Goal: Communication & Community: Answer question/provide support

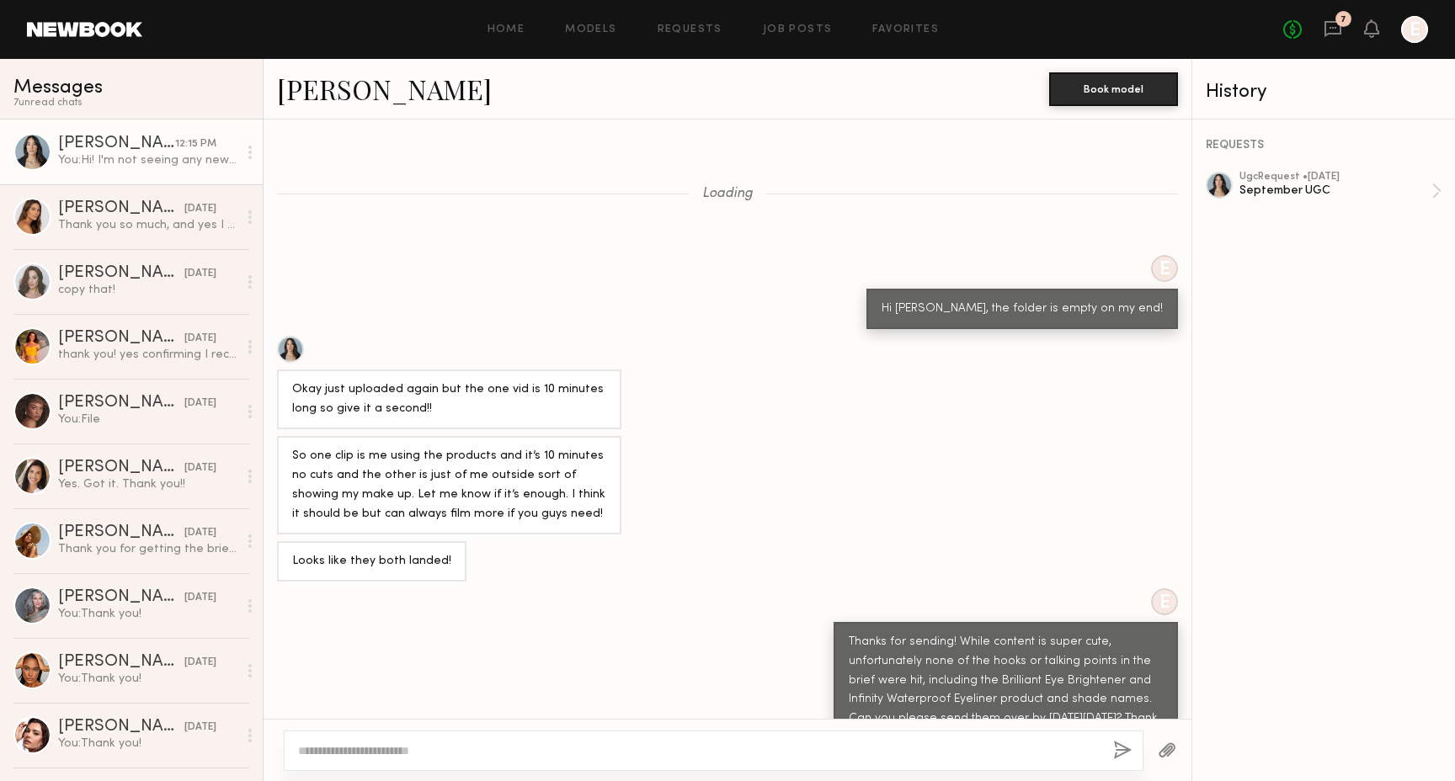
scroll to position [907, 0]
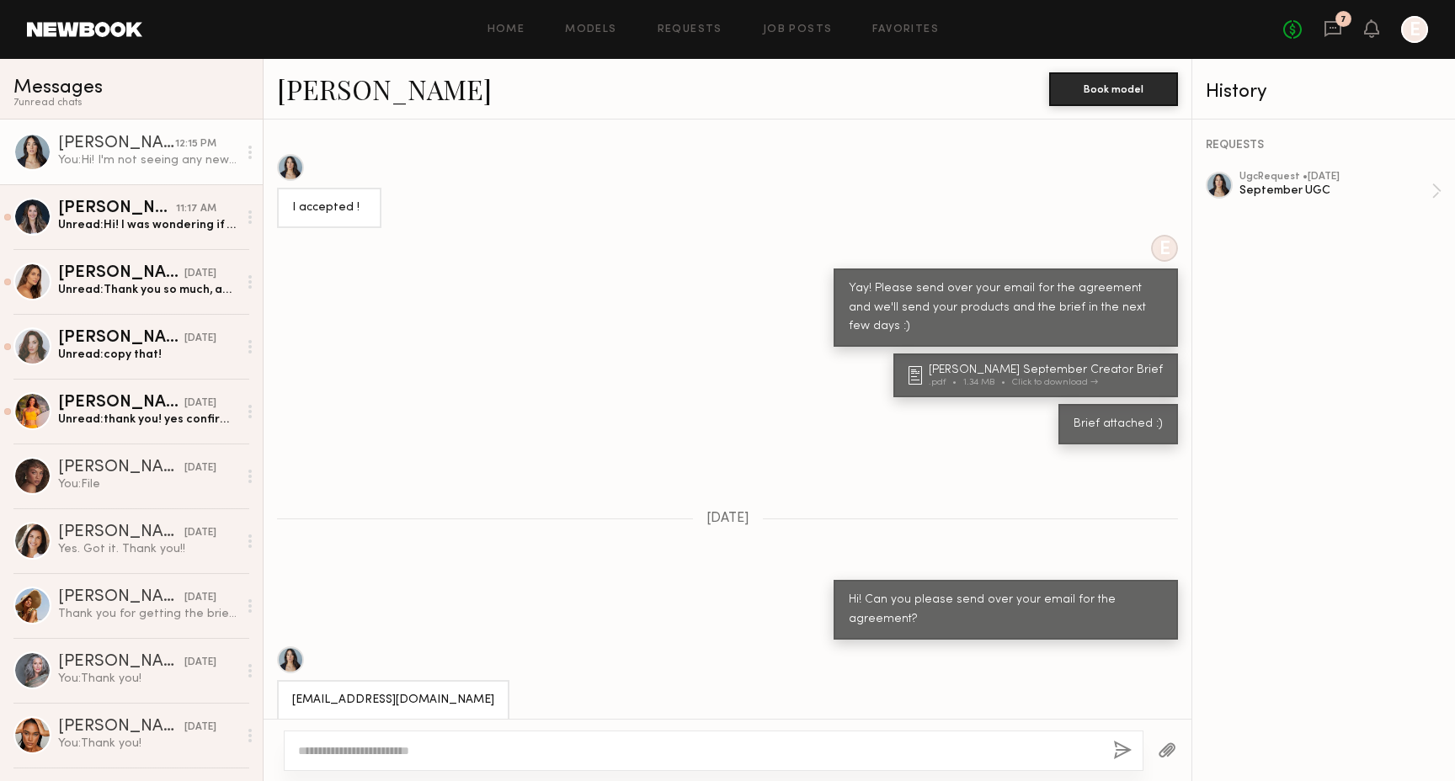
scroll to position [4619, 0]
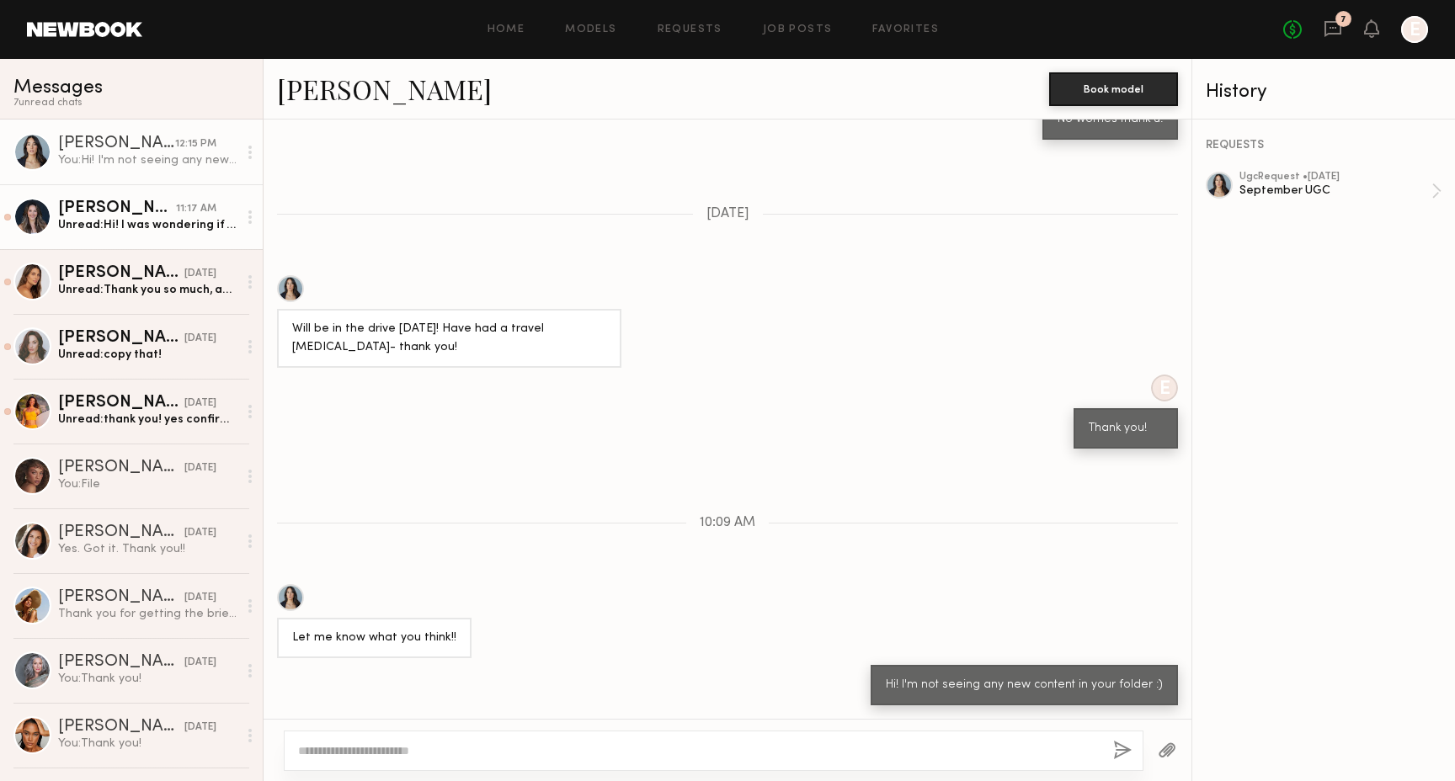
click at [159, 213] on div "[PERSON_NAME]" at bounding box center [117, 208] width 118 height 17
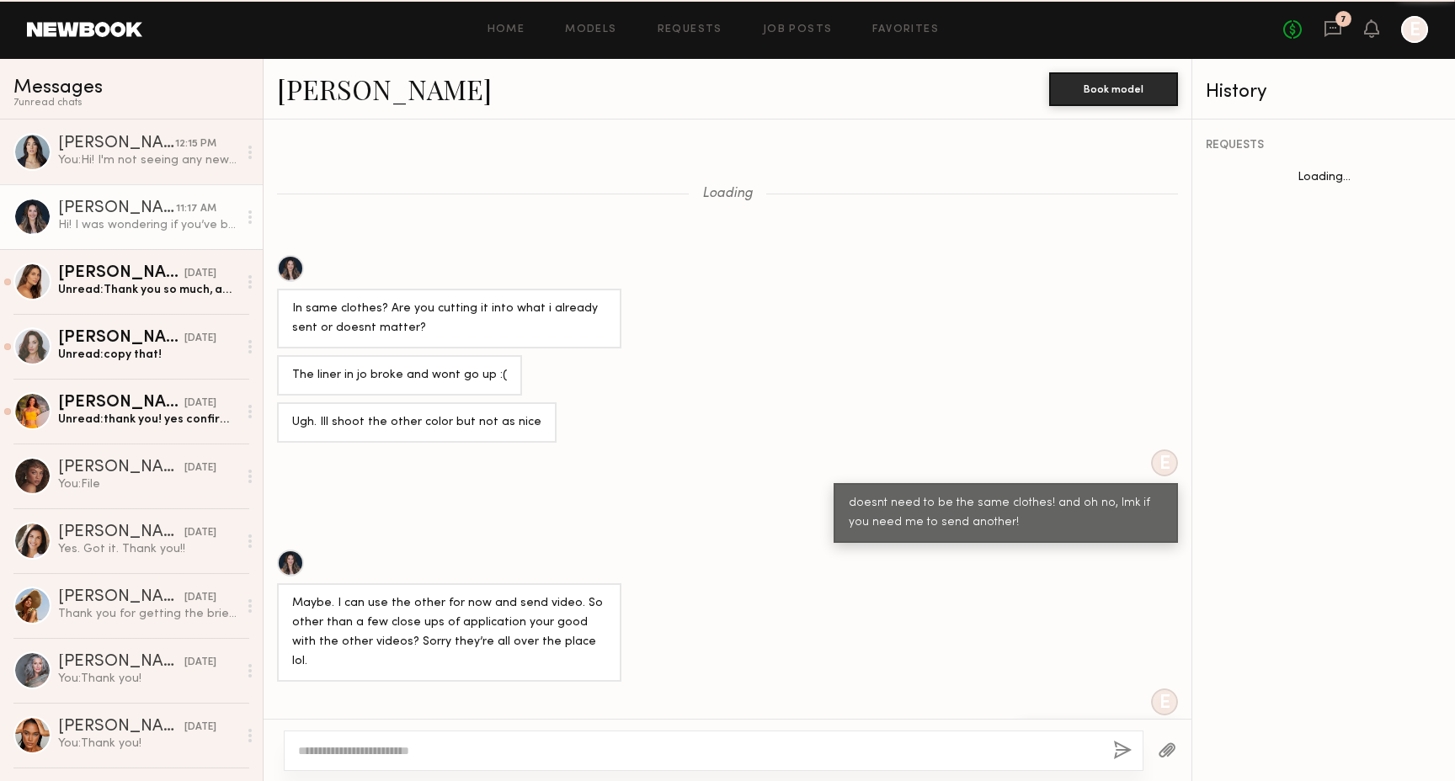
scroll to position [742, 0]
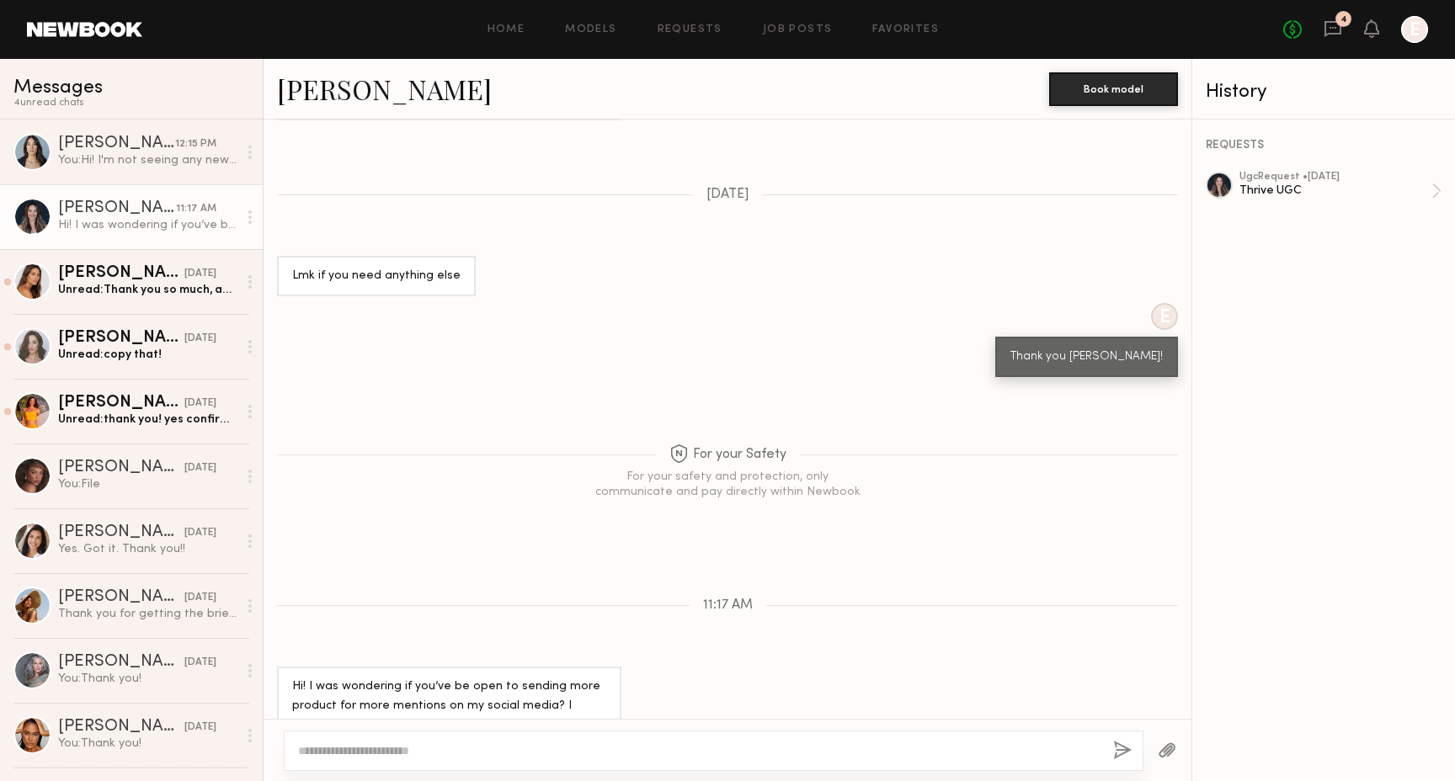
click at [249, 226] on div at bounding box center [249, 217] width 25 height 34
click at [215, 257] on div "Mark unread" at bounding box center [201, 251] width 122 height 38
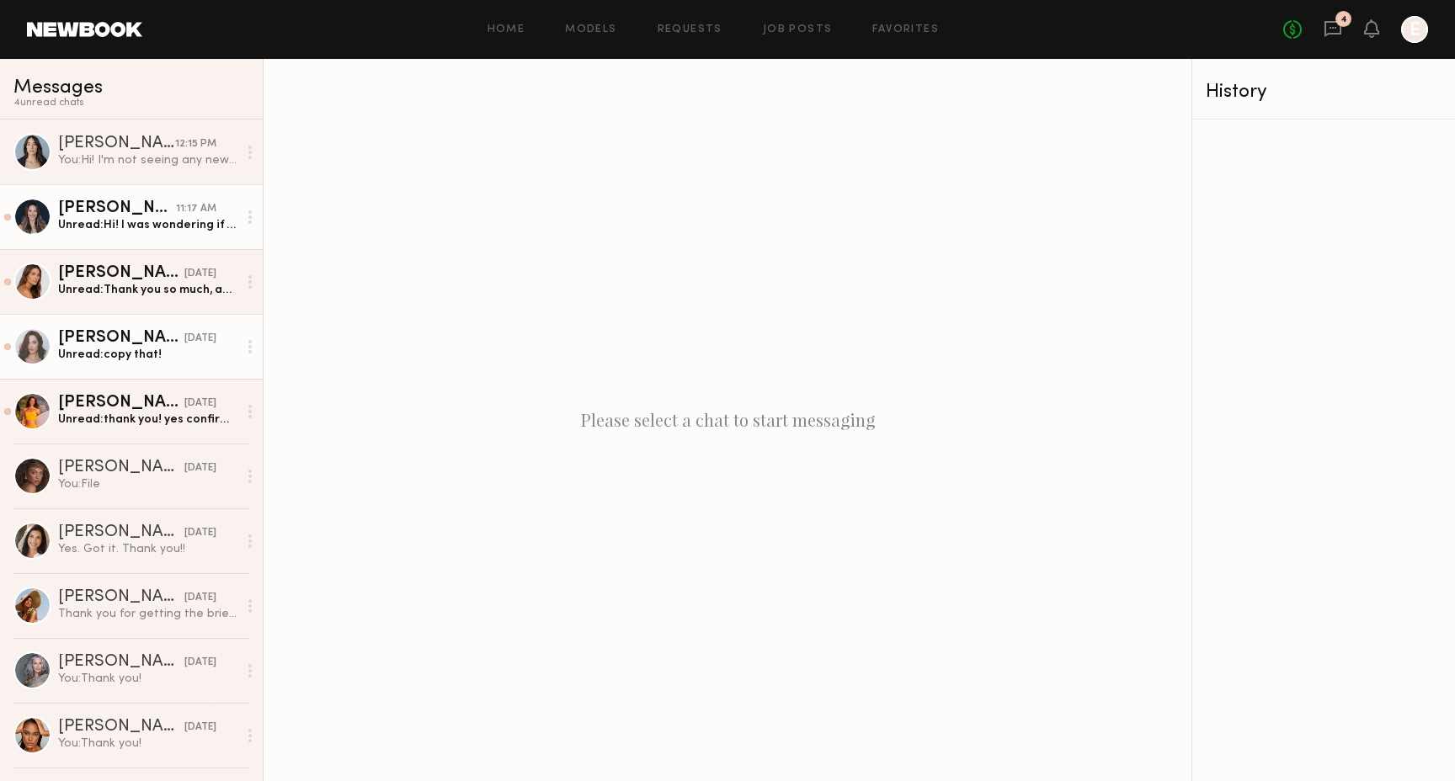
click at [184, 338] on div "[DATE]" at bounding box center [200, 339] width 32 height 16
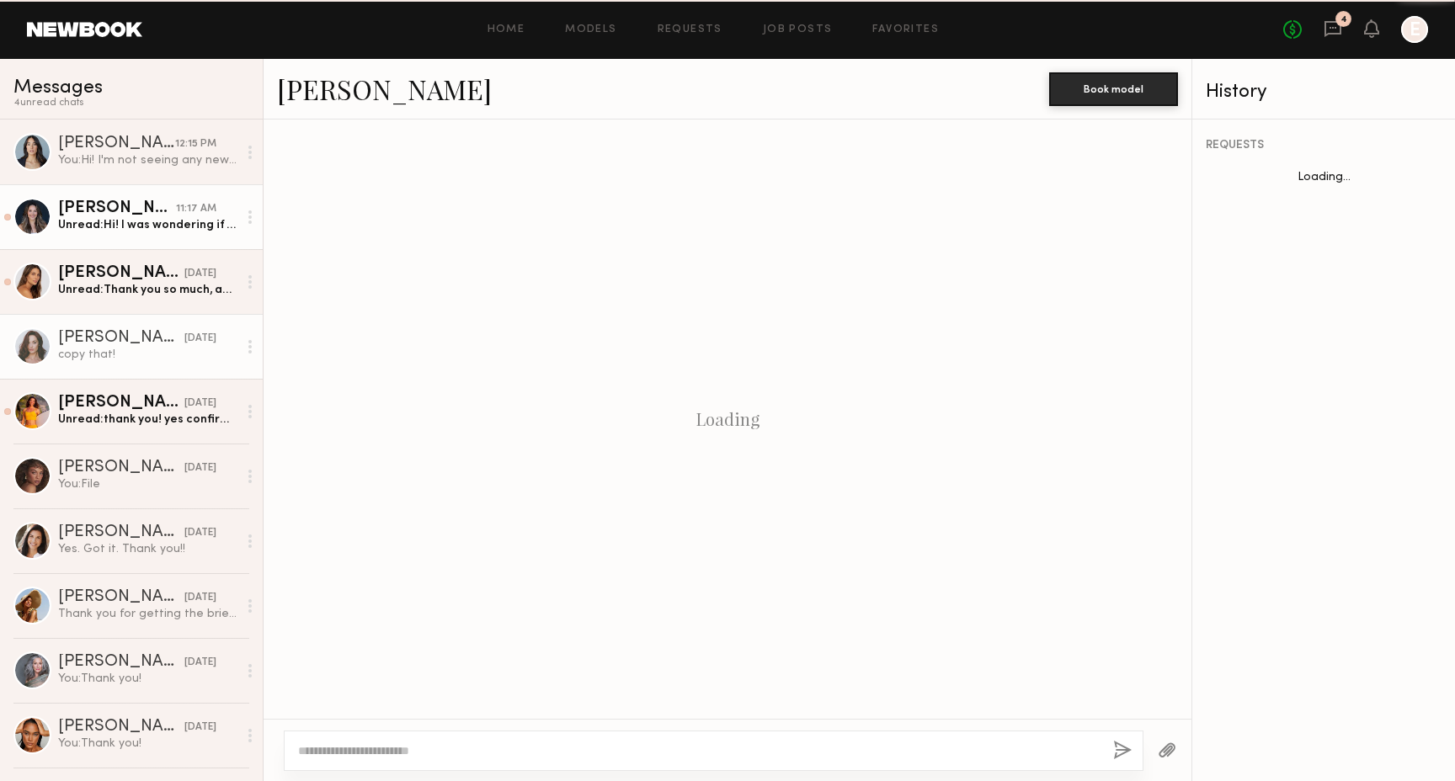
scroll to position [1285, 0]
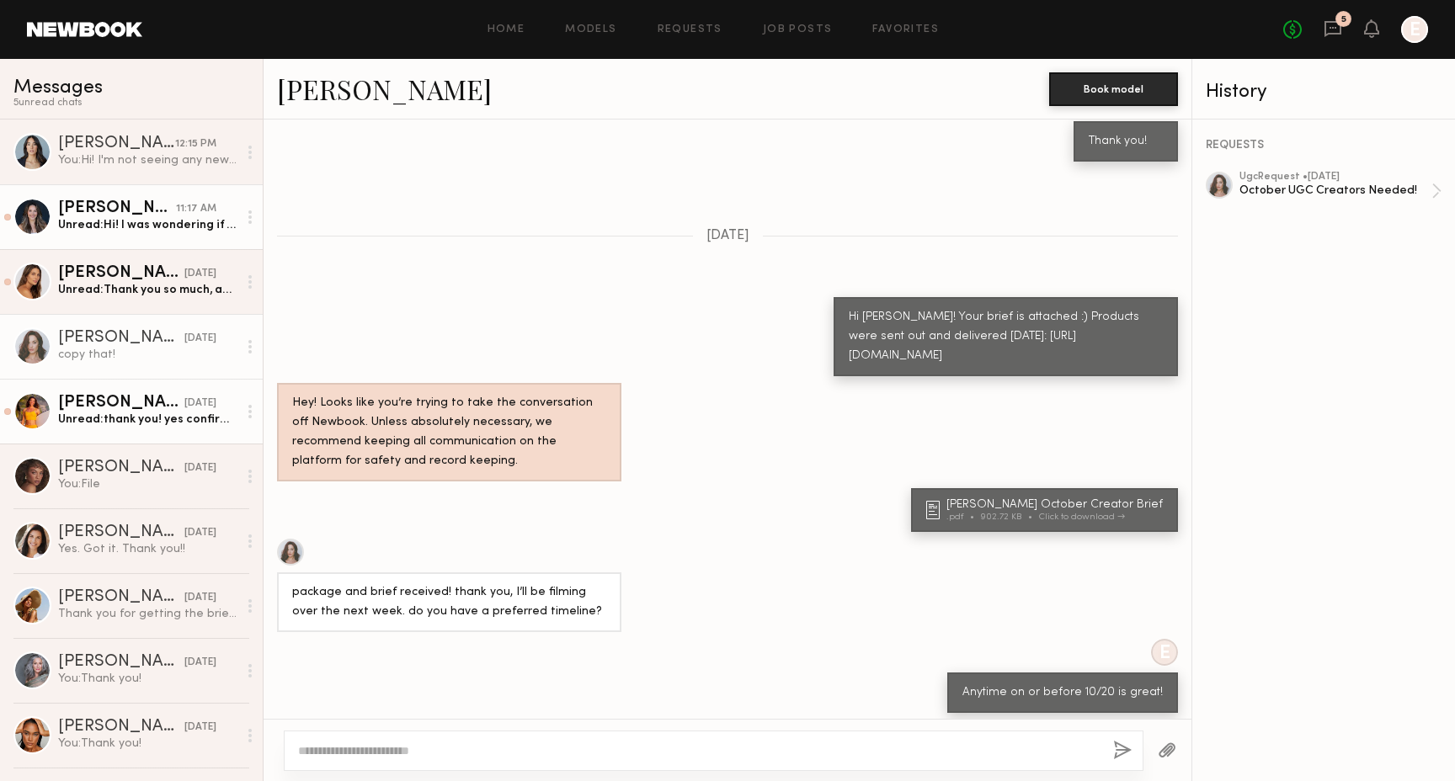
click at [172, 426] on div "Unread: thank you! yes confirming I received them :)" at bounding box center [147, 420] width 179 height 16
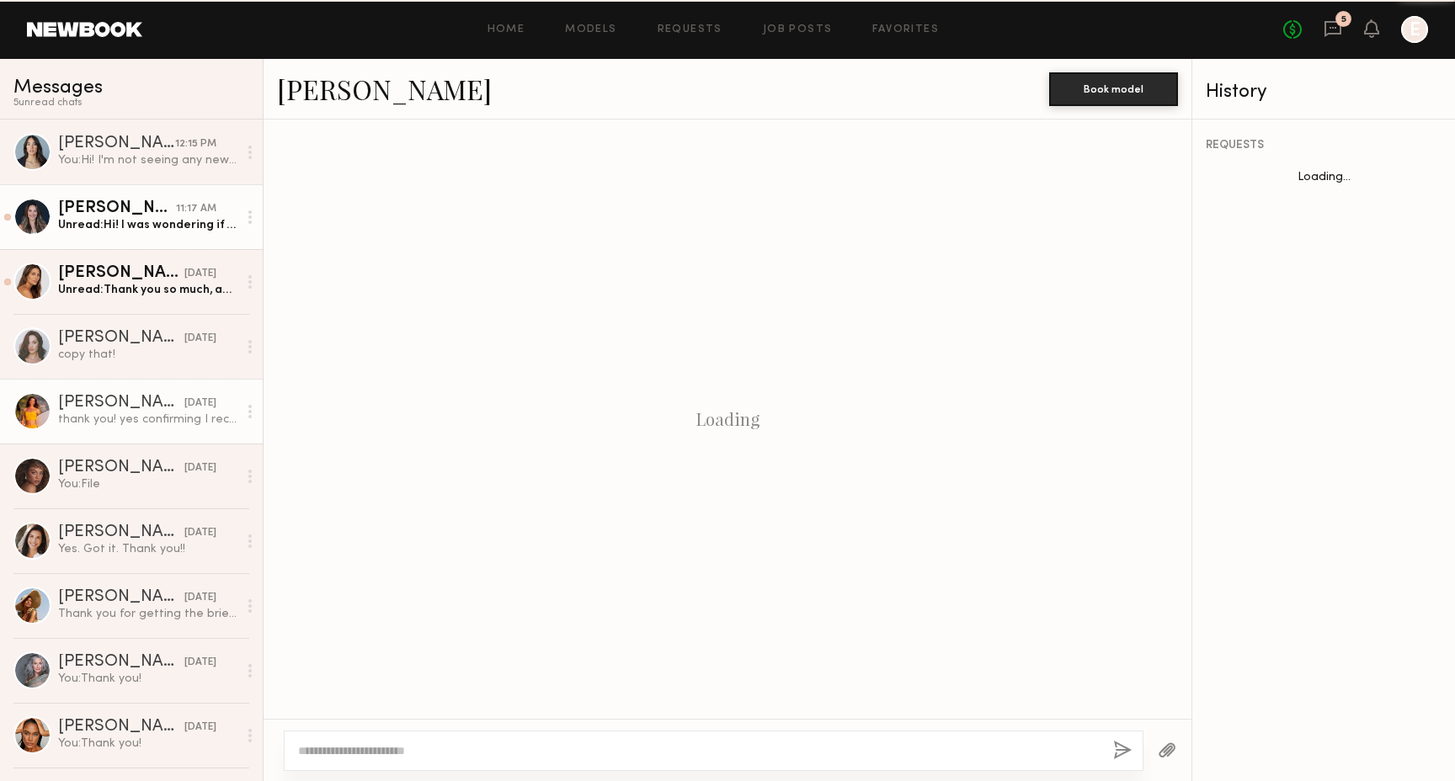
scroll to position [1003, 0]
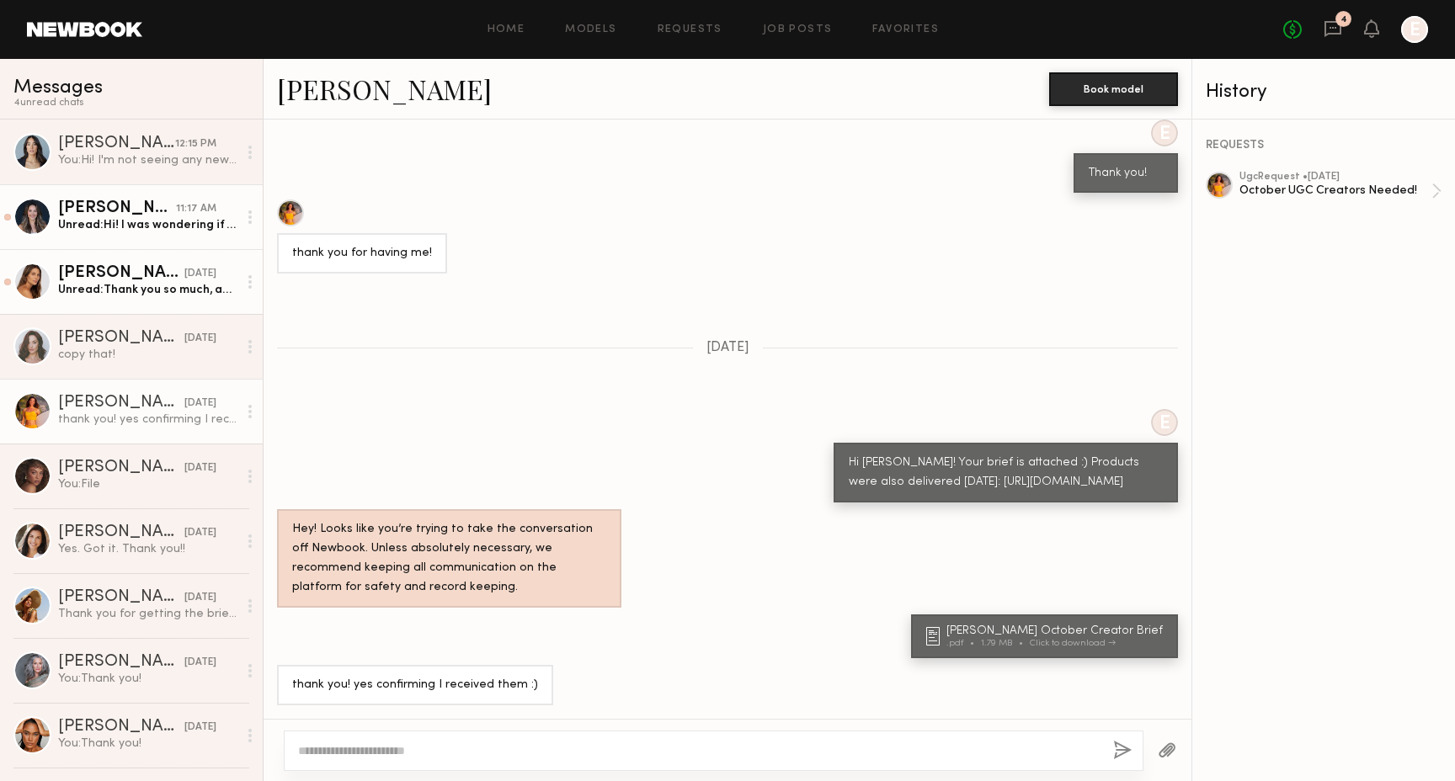
click at [164, 296] on div "Unread: Thank you so much, and yes I received the package :)." at bounding box center [147, 290] width 179 height 16
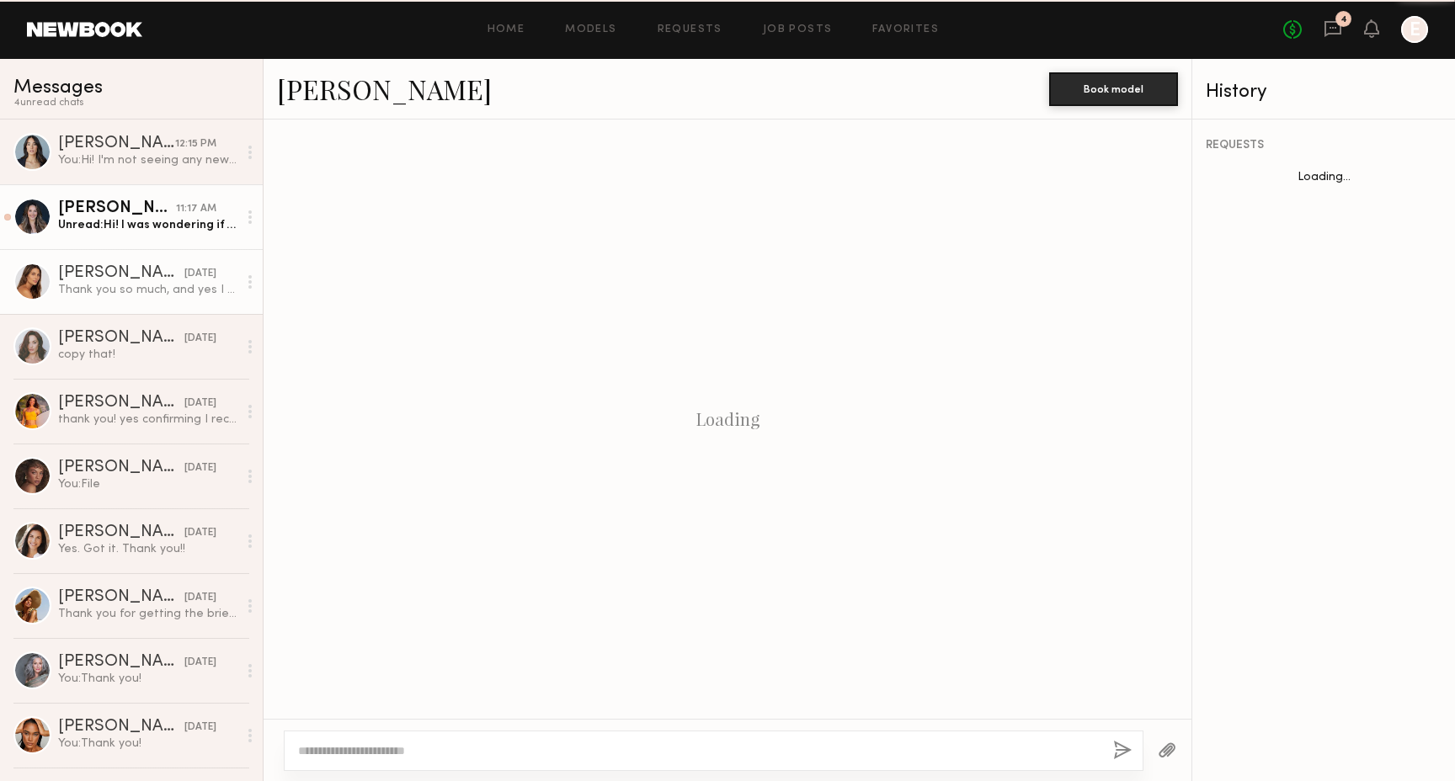
scroll to position [1313, 0]
